Goal: Task Accomplishment & Management: Complete application form

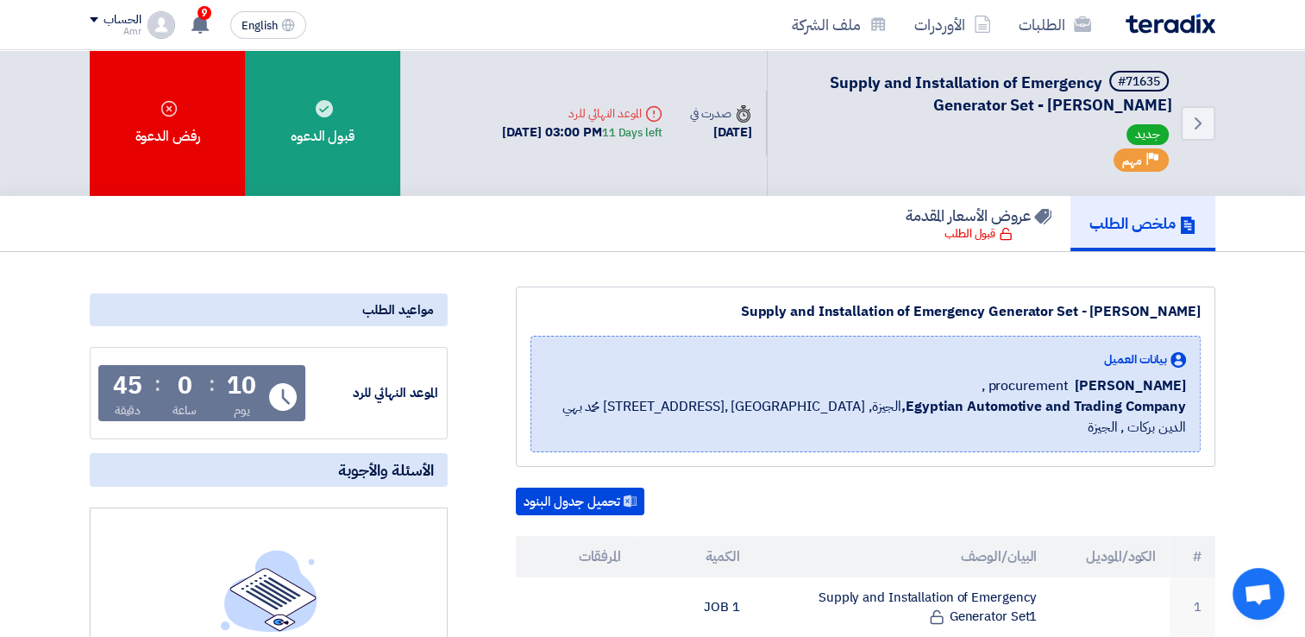
drag, startPoint x: 901, startPoint y: 309, endPoint x: 1209, endPoint y: 309, distance: 308.0
click at [1209, 309] on div "Supply and Installation of Emergency Generator Set - Alex Moharem Bek بيانات ال…" at bounding box center [866, 376] width 700 height 180
copy div "Emergency Generator Set - Alex Moharem Bek"
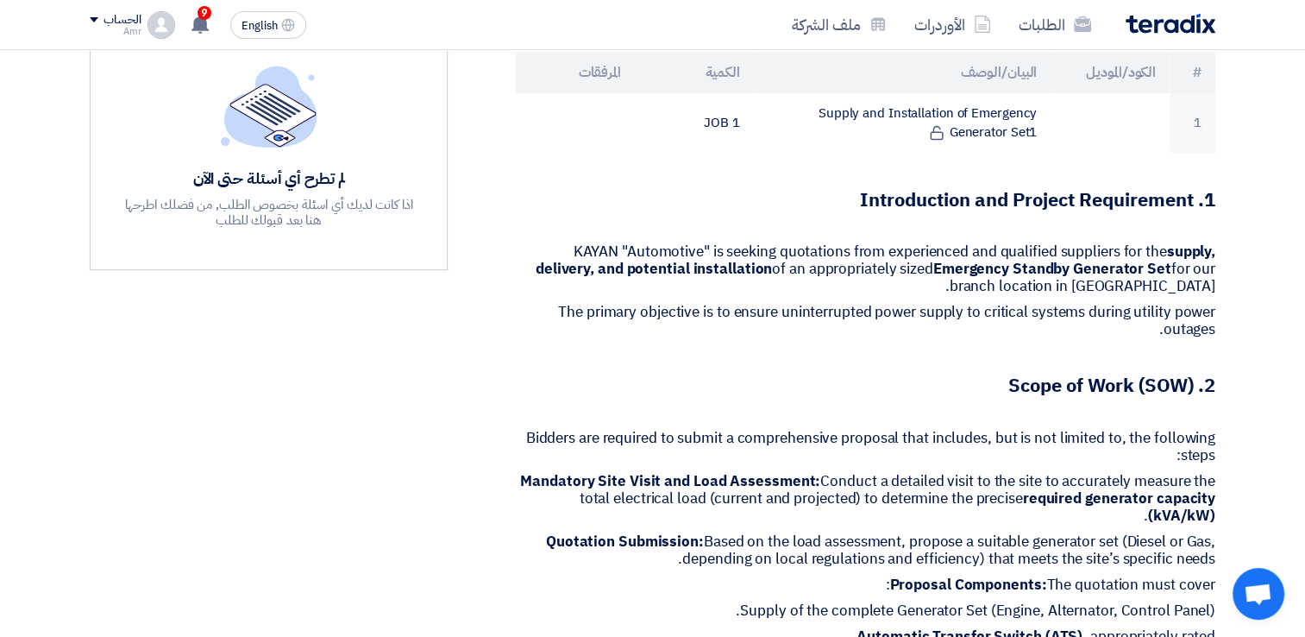
scroll to position [575, 0]
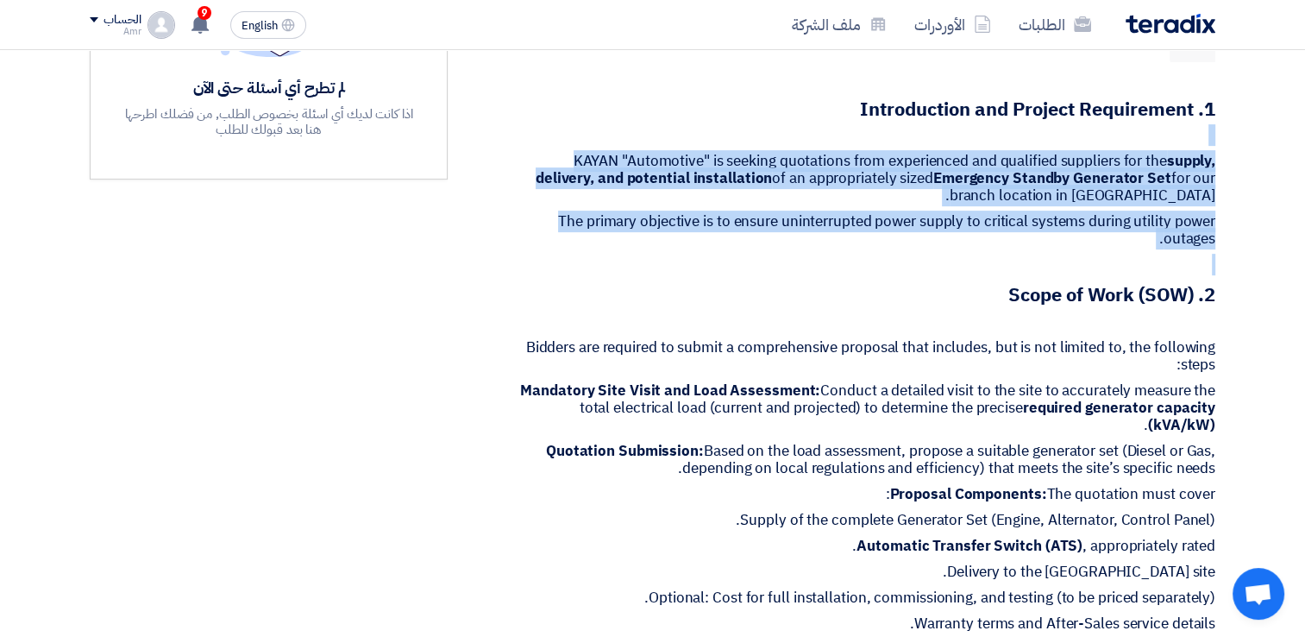
drag, startPoint x: 846, startPoint y: 78, endPoint x: 915, endPoint y: 228, distance: 164.4
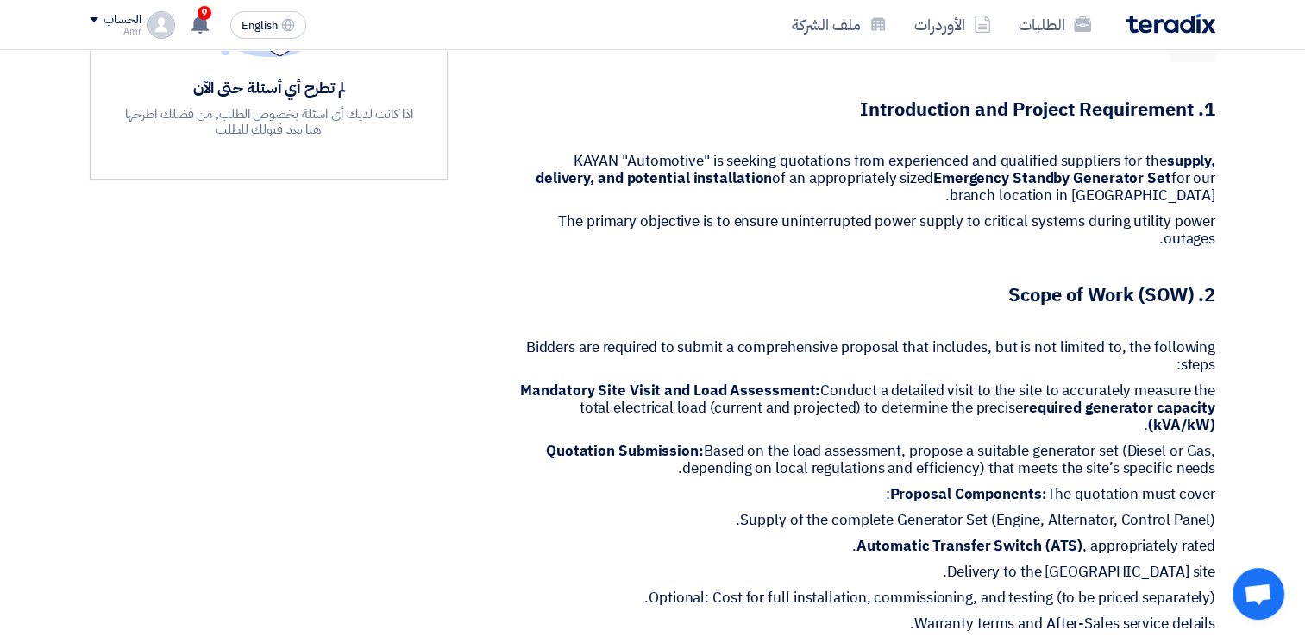
drag, startPoint x: 915, startPoint y: 228, endPoint x: 920, endPoint y: 261, distance: 33.1
click at [919, 282] on h3 "2. Scope of Work (SOW)" at bounding box center [866, 295] width 700 height 27
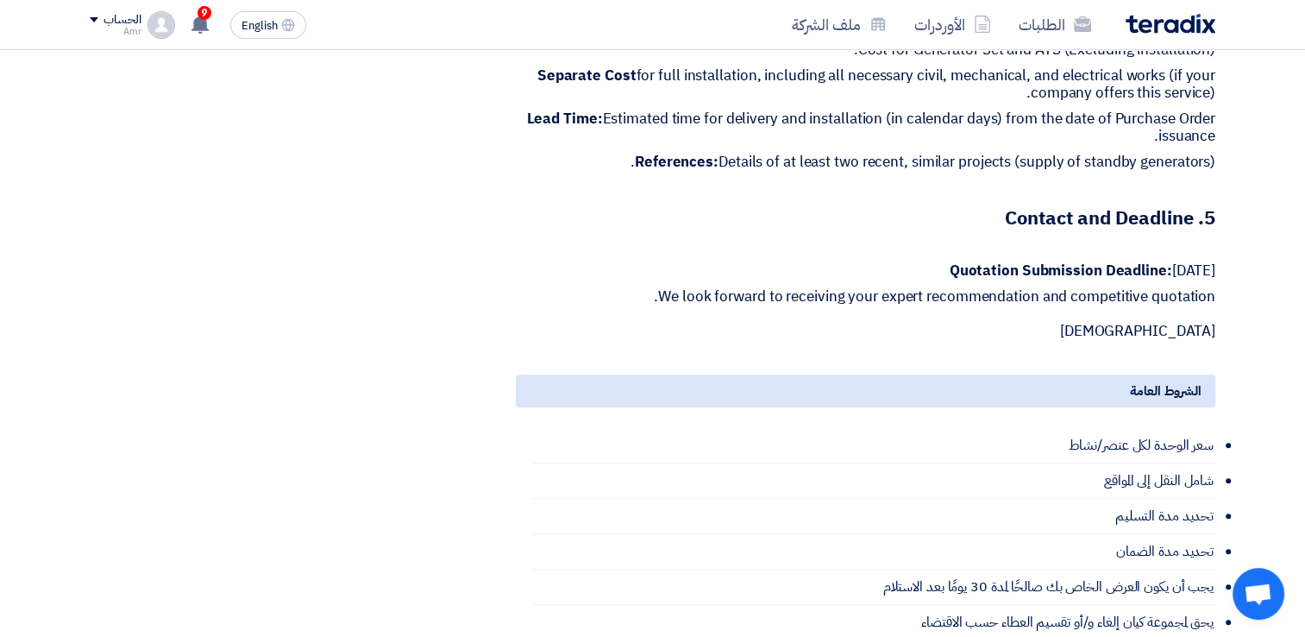
scroll to position [1556, 0]
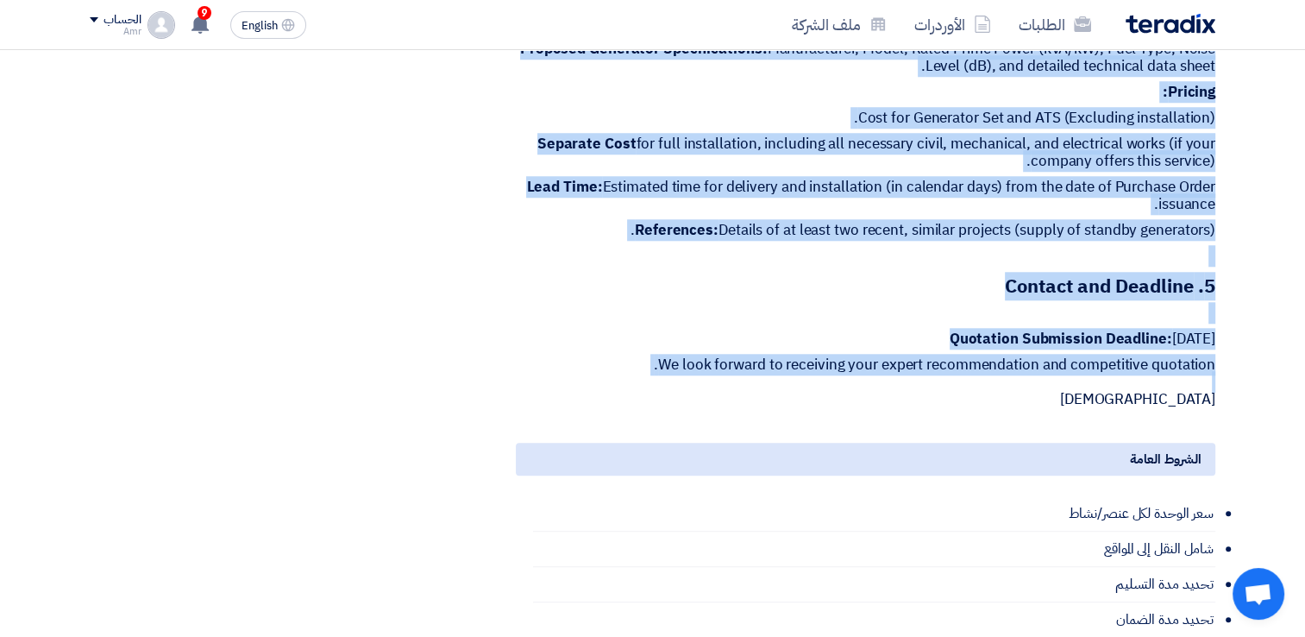
drag, startPoint x: 1215, startPoint y: 78, endPoint x: 1215, endPoint y: 356, distance: 277.8
copy div "1. Introduction and Project Requirement KAYAN "Automotive" is seeking quotation…"
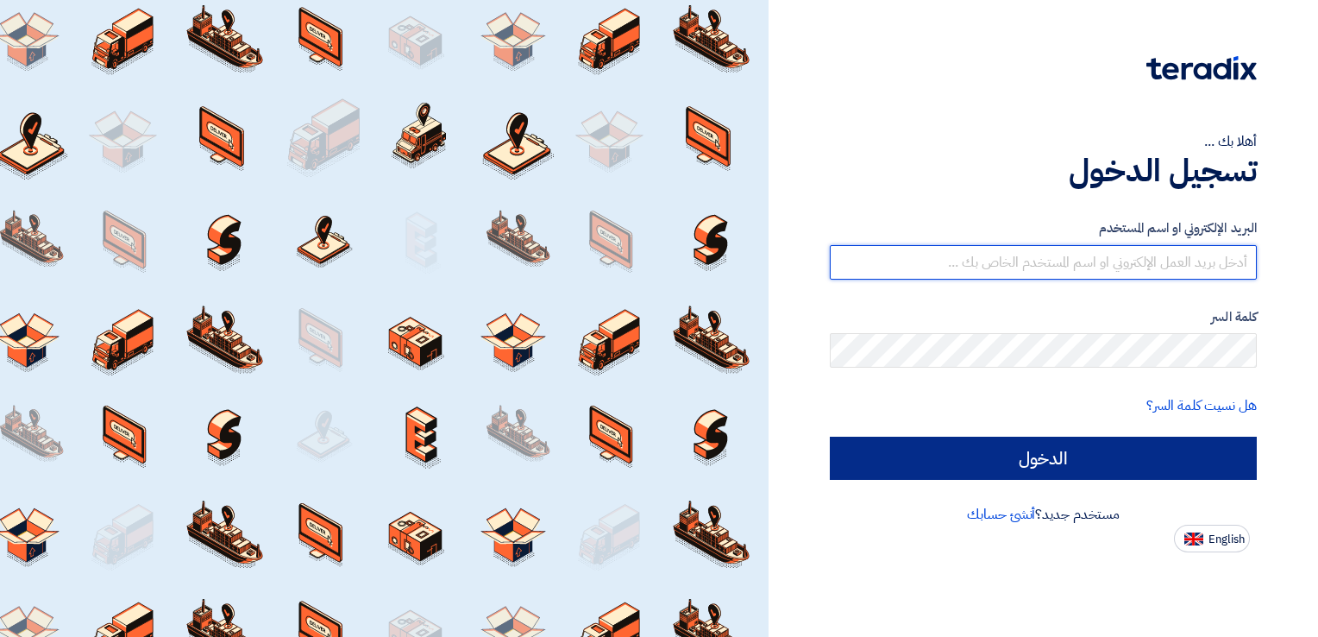
type input "[EMAIL_ADDRESS][DOMAIN_NAME]"
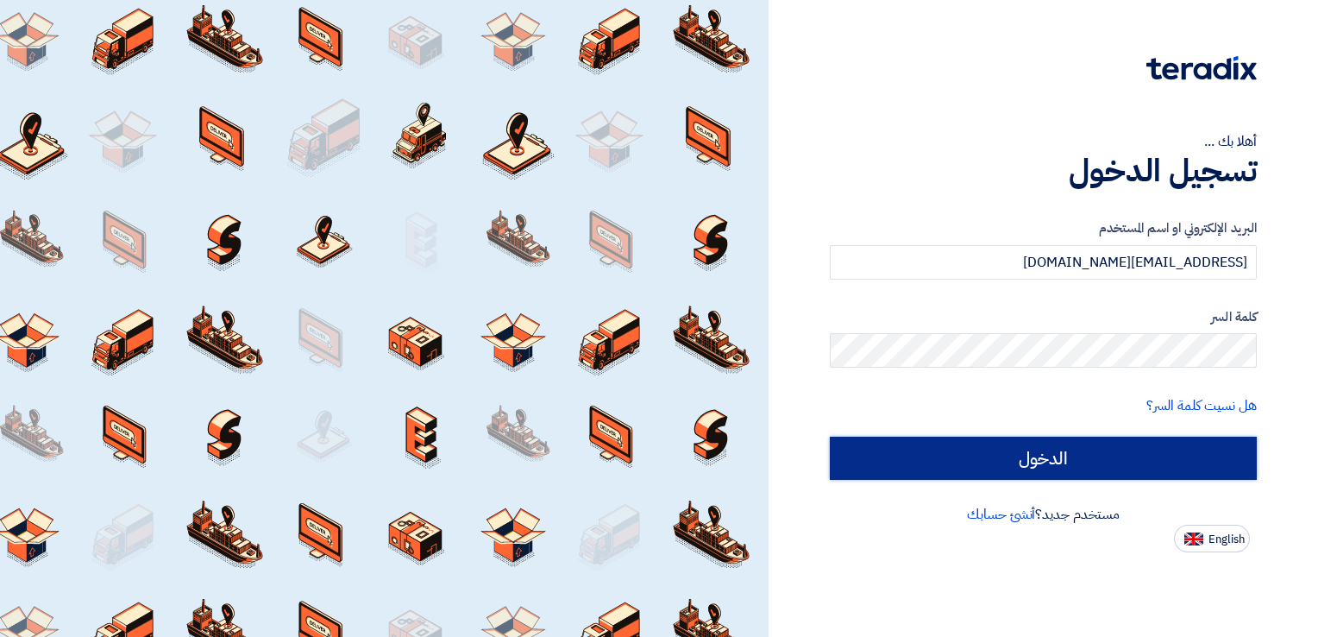
click at [1027, 457] on input "الدخول" at bounding box center [1043, 457] width 427 height 43
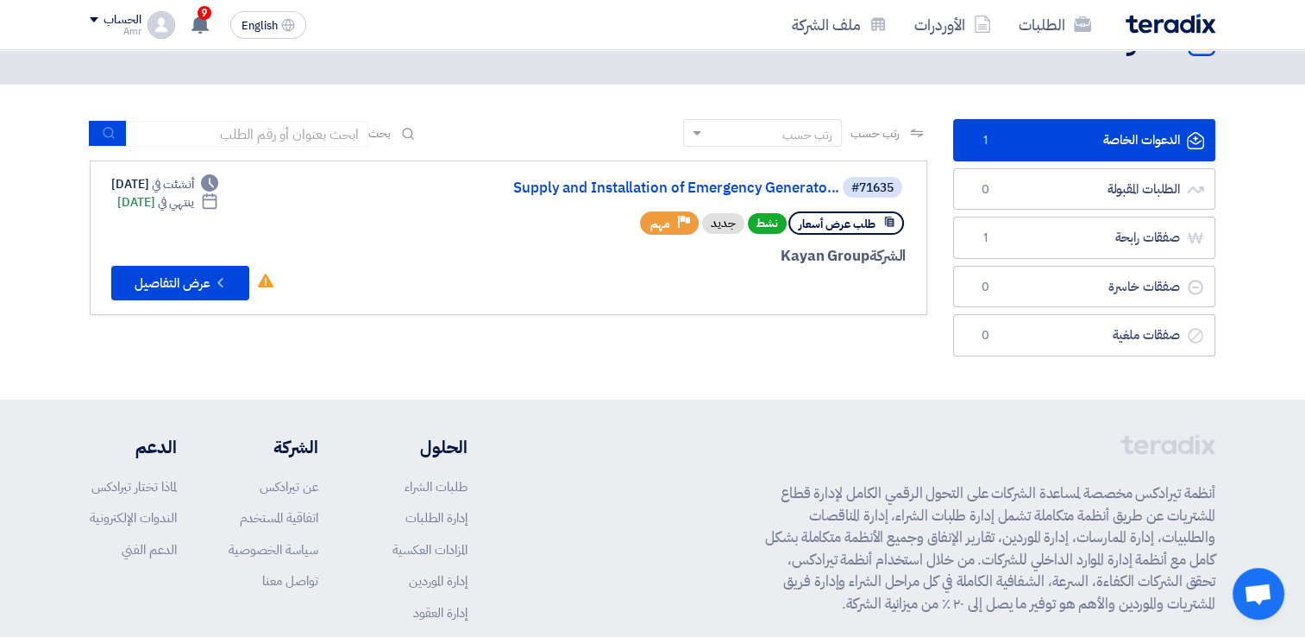
scroll to position [52, 0]
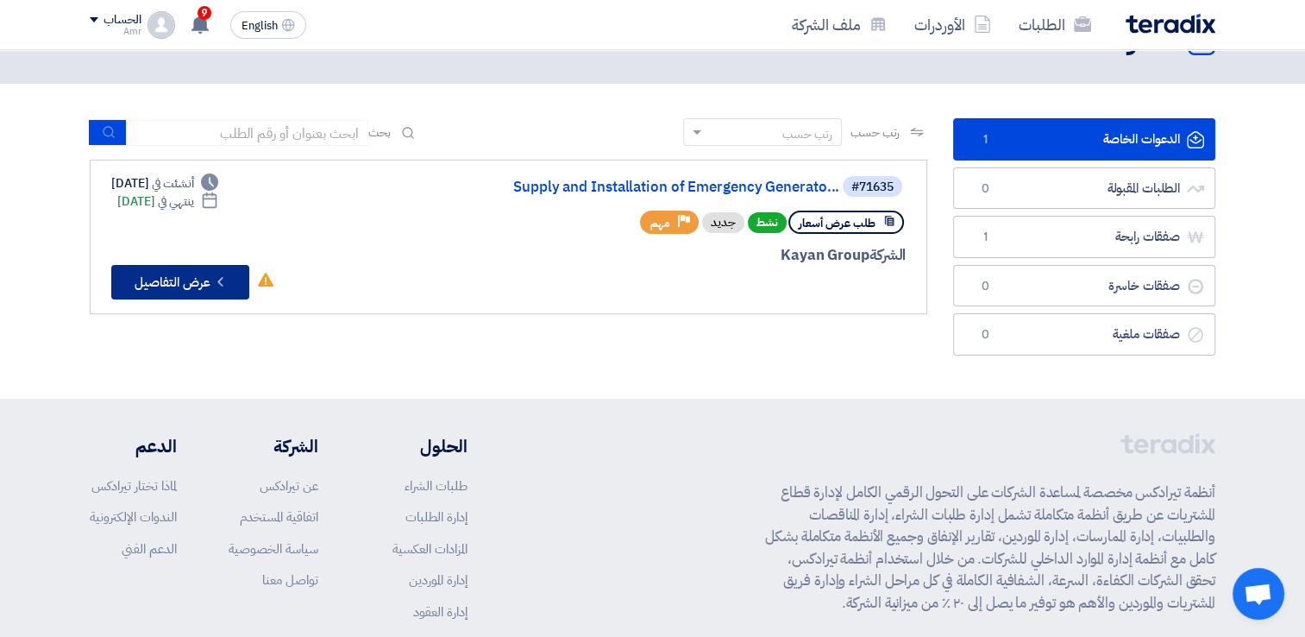
click at [202, 272] on button "Check details عرض التفاصيل" at bounding box center [180, 282] width 138 height 35
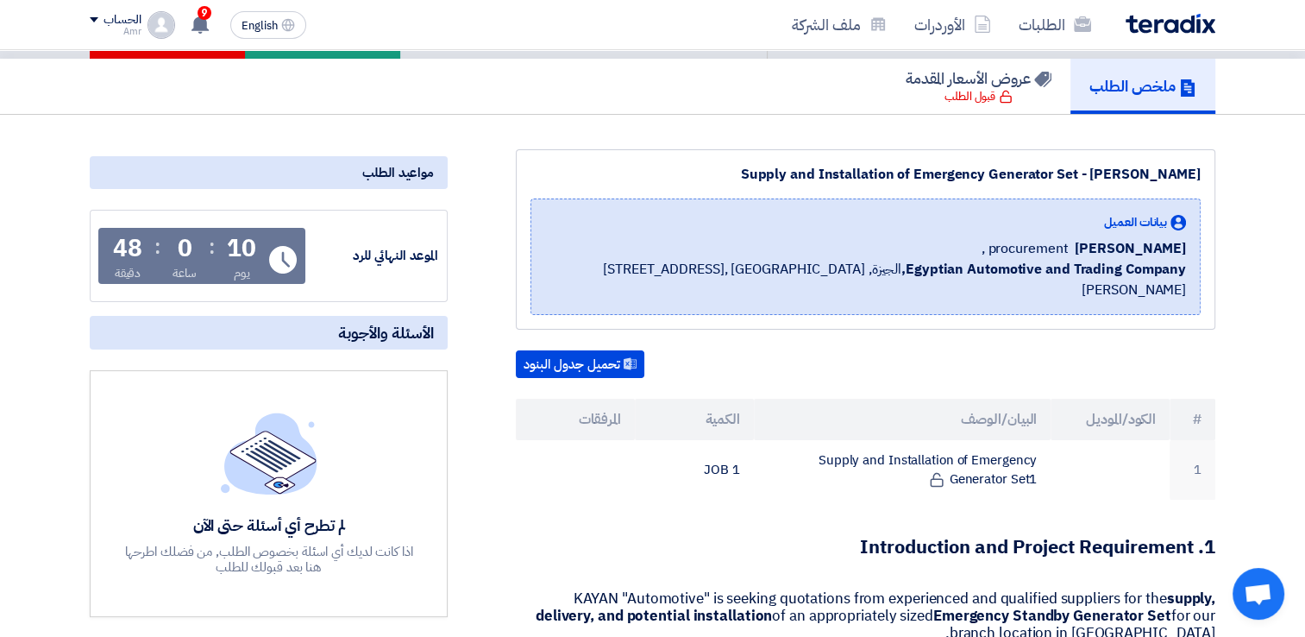
scroll to position [138, 0]
click at [606, 349] on button "تحميل جدول البنود" at bounding box center [580, 363] width 129 height 28
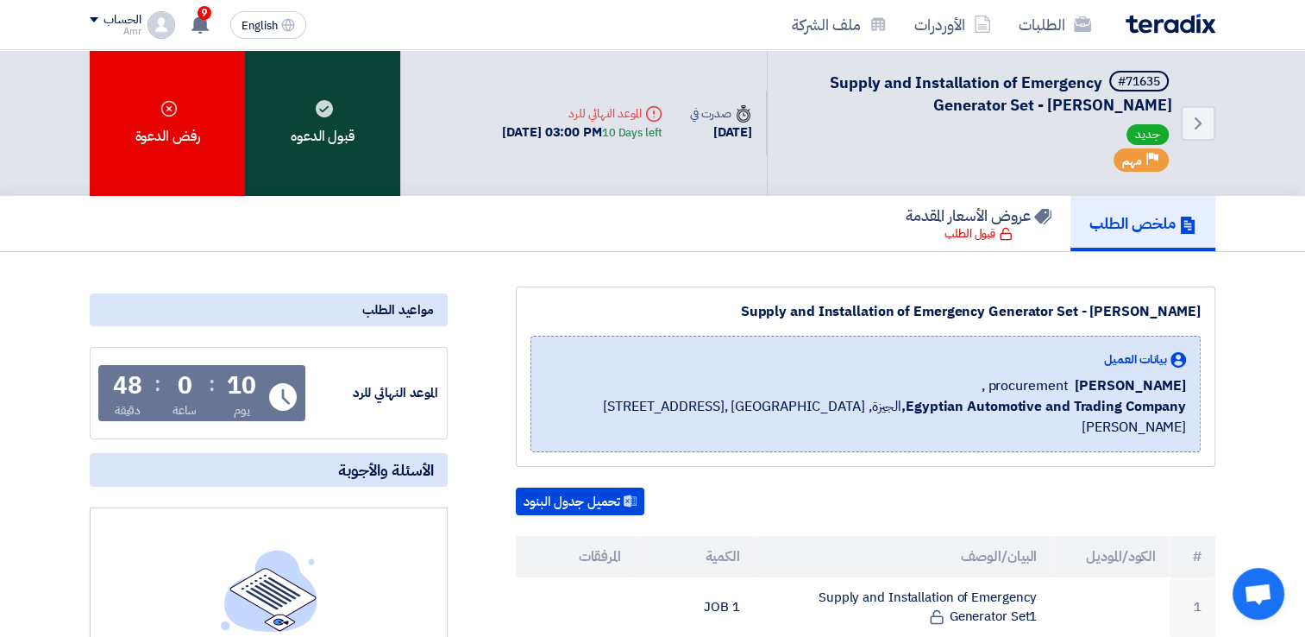
click at [334, 132] on div "قبول الدعوه" at bounding box center [322, 123] width 155 height 146
click at [245, 132] on div "رفض الدعوة" at bounding box center [167, 123] width 155 height 146
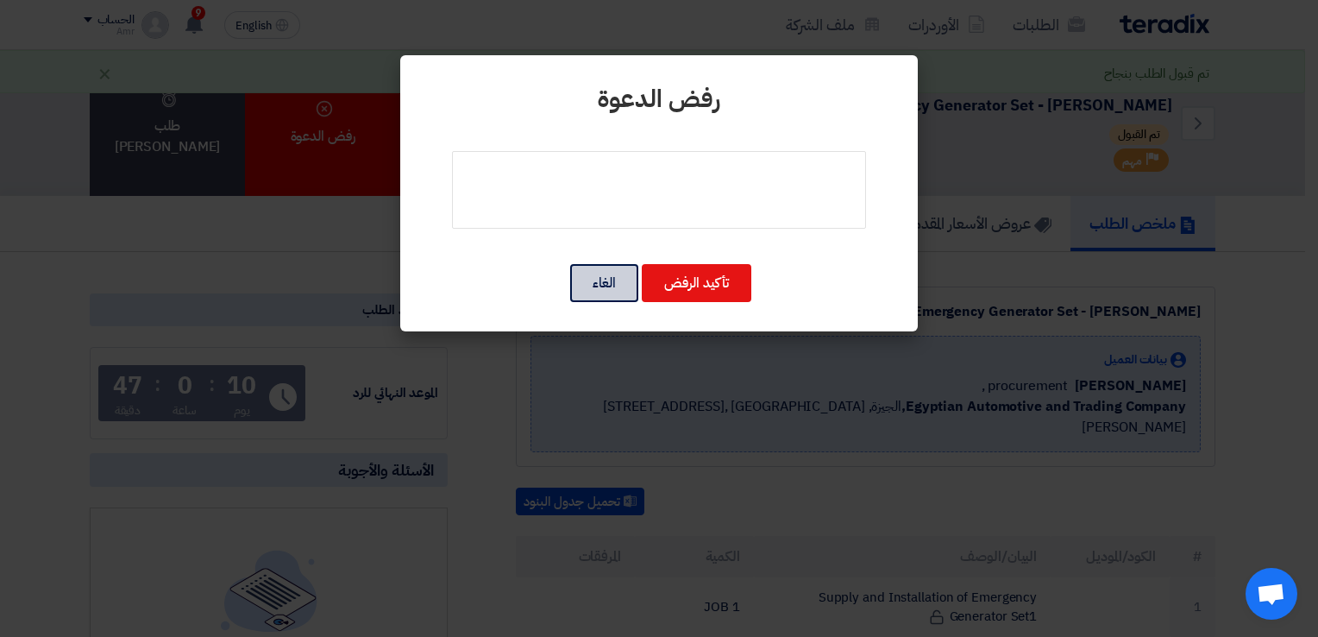
click at [599, 269] on button "الغاء" at bounding box center [604, 283] width 68 height 38
